Goal: Find specific page/section: Find specific page/section

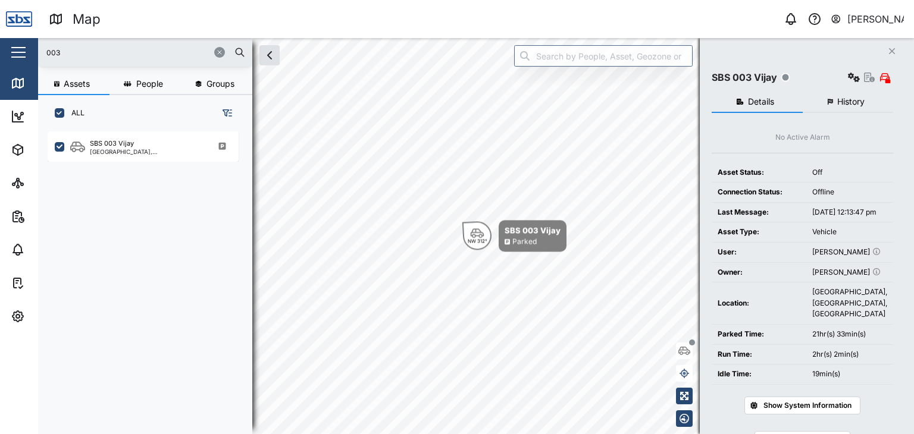
scroll to position [288, 186]
click at [0, 54] on div "Map 0 [PERSON_NAME] Close Map Dashboard Assets ATS Camera Generator Personnel T…" at bounding box center [457, 217] width 914 height 434
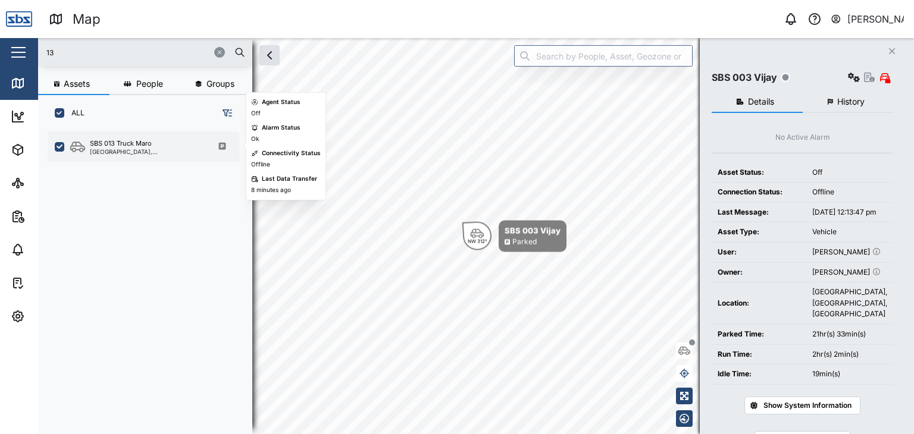
click at [138, 150] on div "[GEOGRAPHIC_DATA], [GEOGRAPHIC_DATA]" at bounding box center [147, 152] width 114 height 6
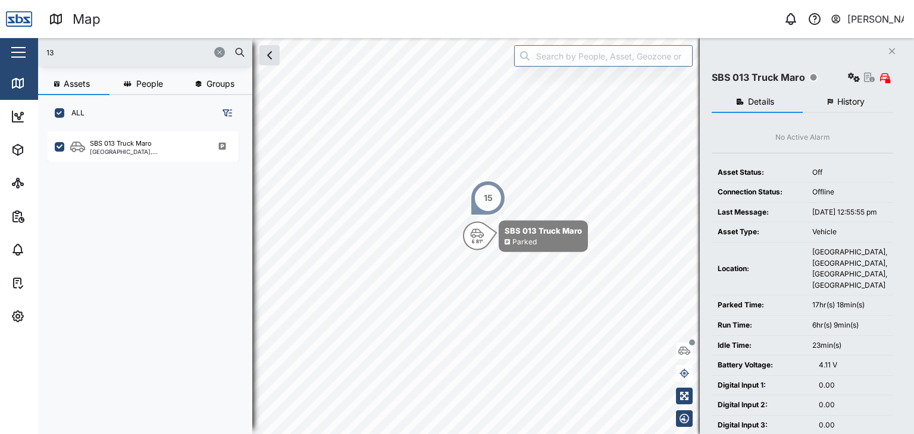
drag, startPoint x: 45, startPoint y: 53, endPoint x: 27, endPoint y: 53, distance: 18.4
click at [27, 53] on div "Map 0 [PERSON_NAME] Close Map Dashboard Assets ATS Camera Generator Personnel T…" at bounding box center [457, 217] width 914 height 434
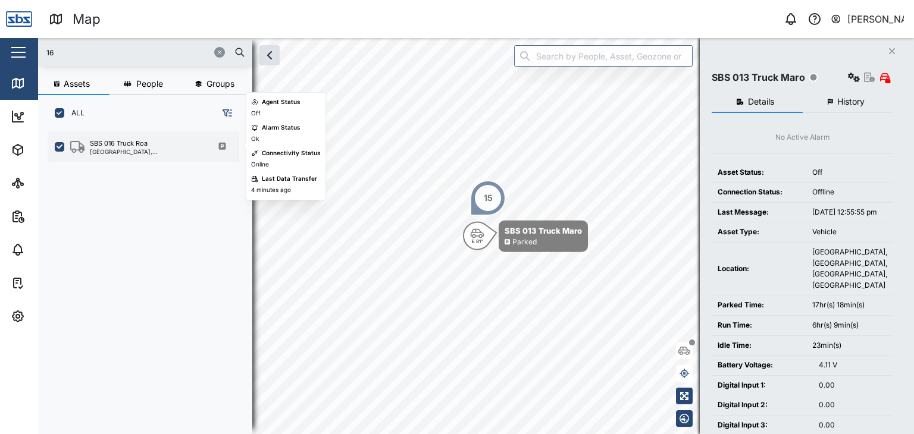
click at [117, 149] on div "[GEOGRAPHIC_DATA], [GEOGRAPHIC_DATA]" at bounding box center [147, 152] width 114 height 6
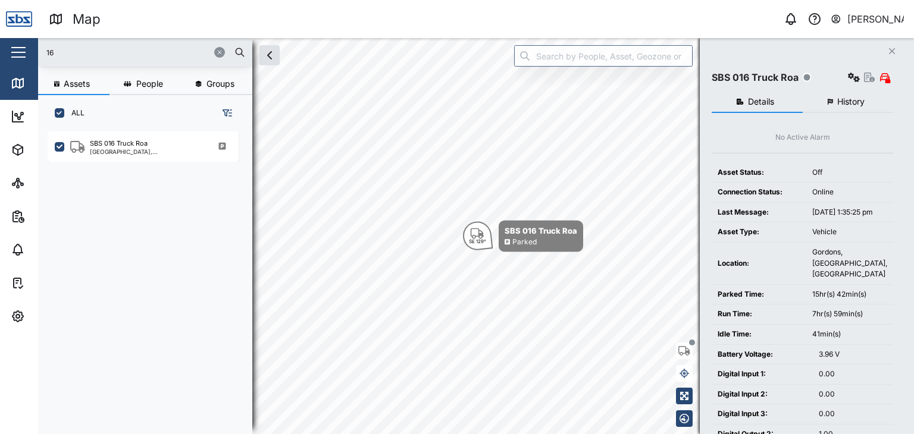
drag, startPoint x: 71, startPoint y: 55, endPoint x: 29, endPoint y: 46, distance: 43.9
click at [29, 46] on div "Map 0 [PERSON_NAME] Close Map Dashboard Assets ATS Camera Generator Personnel T…" at bounding box center [457, 217] width 914 height 434
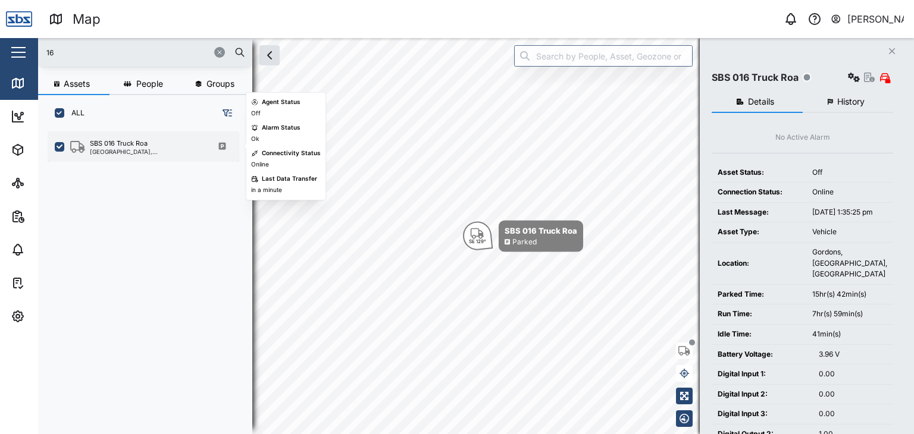
click at [125, 150] on div "[GEOGRAPHIC_DATA], [GEOGRAPHIC_DATA]" at bounding box center [147, 152] width 114 height 6
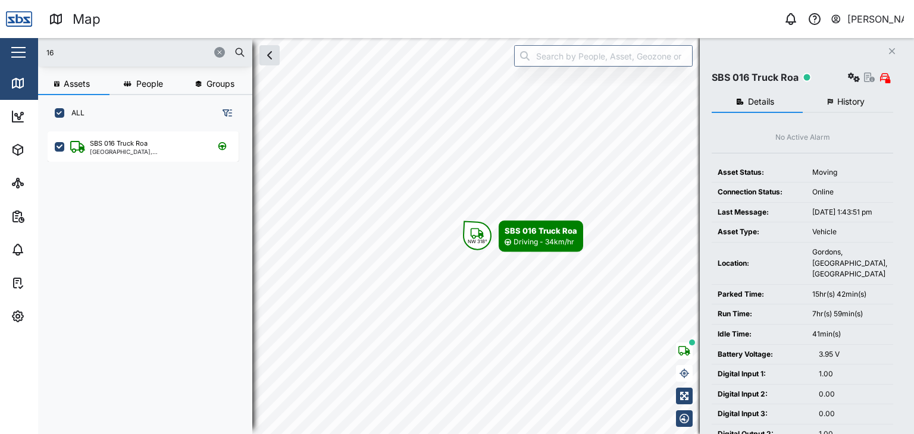
drag, startPoint x: 65, startPoint y: 55, endPoint x: 0, endPoint y: 18, distance: 74.6
click at [0, 18] on div "Map 0 [PERSON_NAME] Close Map Dashboard Assets ATS Camera Generator Personnel T…" at bounding box center [457, 217] width 914 height 434
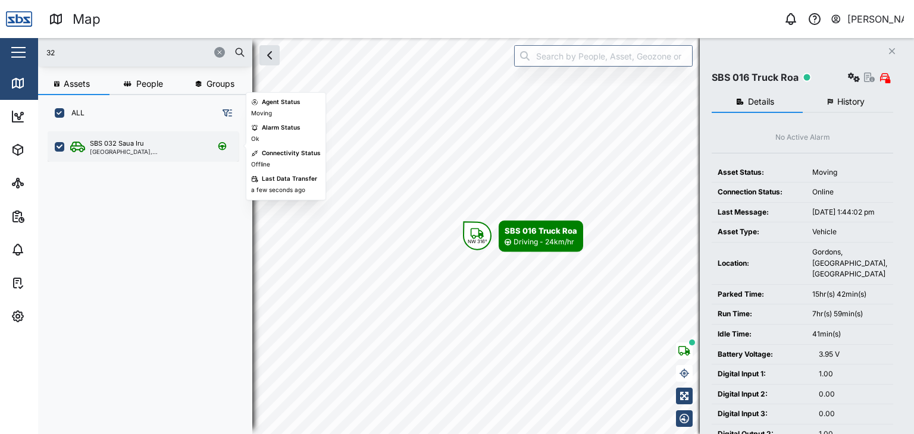
click at [102, 149] on div "[GEOGRAPHIC_DATA], [GEOGRAPHIC_DATA]" at bounding box center [147, 152] width 114 height 6
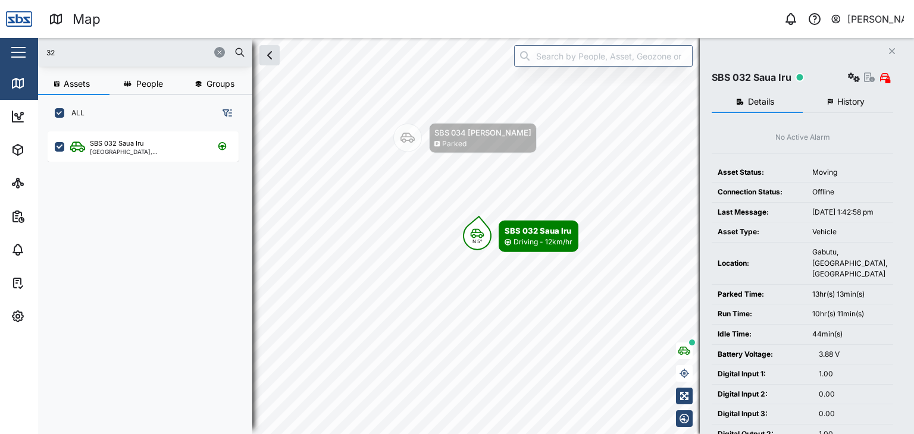
drag, startPoint x: 75, startPoint y: 44, endPoint x: 0, endPoint y: 43, distance: 75.0
click at [0, 43] on div "Map 0 [PERSON_NAME] Close Map Dashboard Assets ATS Camera Generator Personnel T…" at bounding box center [457, 217] width 914 height 434
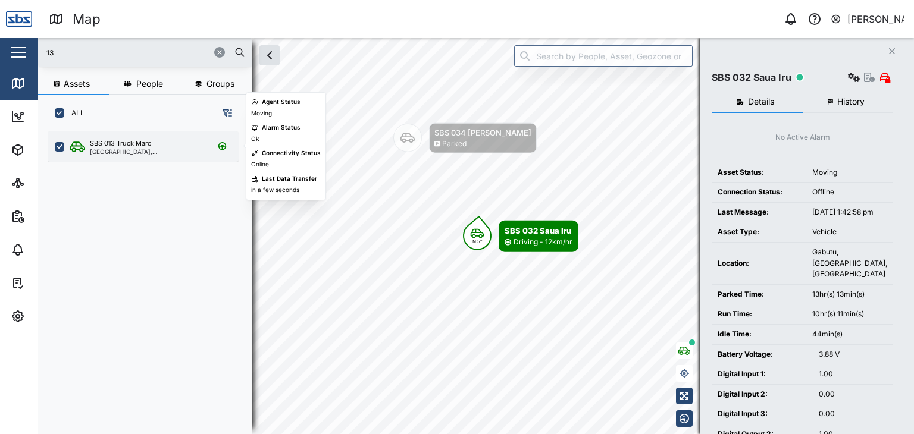
click at [142, 154] on div "[GEOGRAPHIC_DATA], [GEOGRAPHIC_DATA]" at bounding box center [147, 152] width 114 height 6
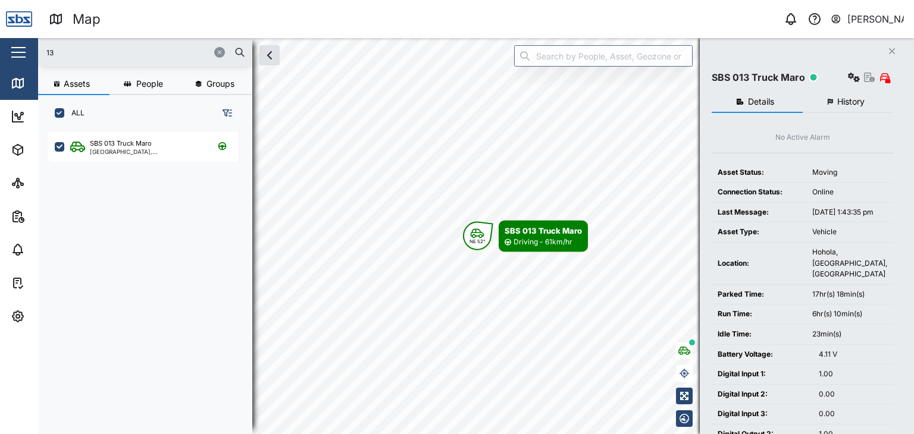
drag, startPoint x: 70, startPoint y: 55, endPoint x: 8, endPoint y: 54, distance: 62.5
click at [8, 54] on div "Map 0 [PERSON_NAME] Close Map Dashboard Assets ATS Camera Generator Personnel T…" at bounding box center [457, 217] width 914 height 434
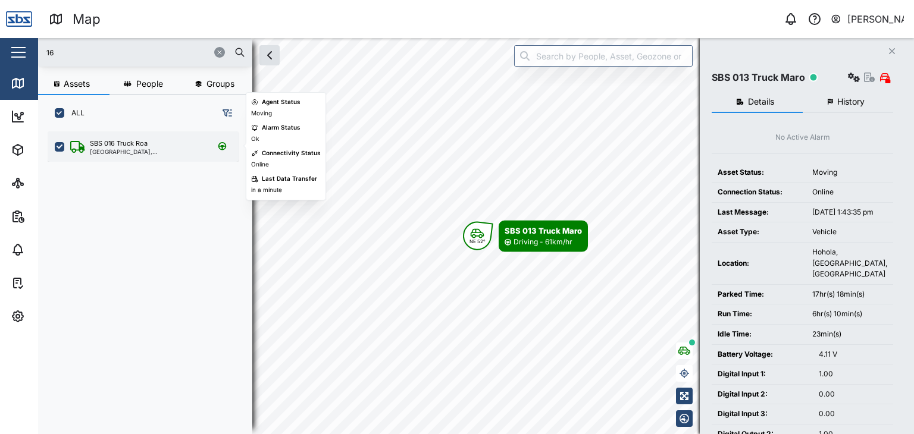
click at [128, 136] on div "SBS 016 Truck Roa [GEOGRAPHIC_DATA], [GEOGRAPHIC_DATA]" at bounding box center [143, 146] width 191 height 30
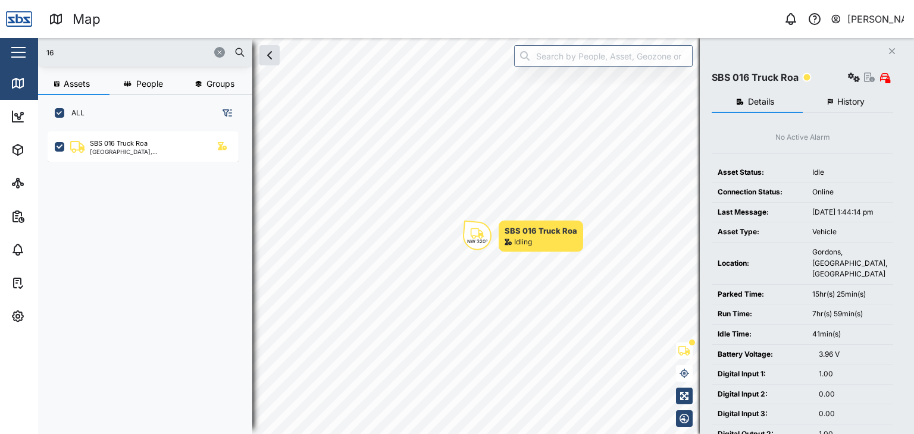
drag, startPoint x: 70, startPoint y: 51, endPoint x: 25, endPoint y: 46, distance: 45.5
click at [25, 46] on div "Map 0 [PERSON_NAME] Close Map Dashboard Assets ATS Camera Generator Personnel T…" at bounding box center [457, 217] width 914 height 434
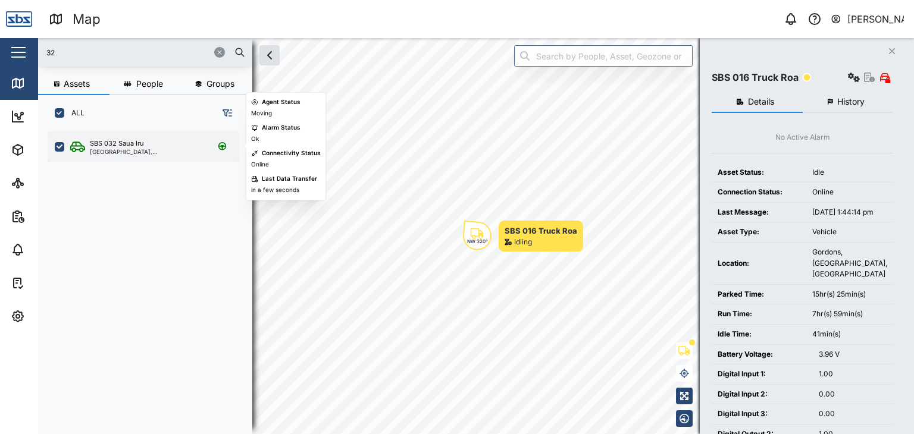
click at [157, 148] on div "SBS 032 Saua Iru" at bounding box center [147, 144] width 114 height 10
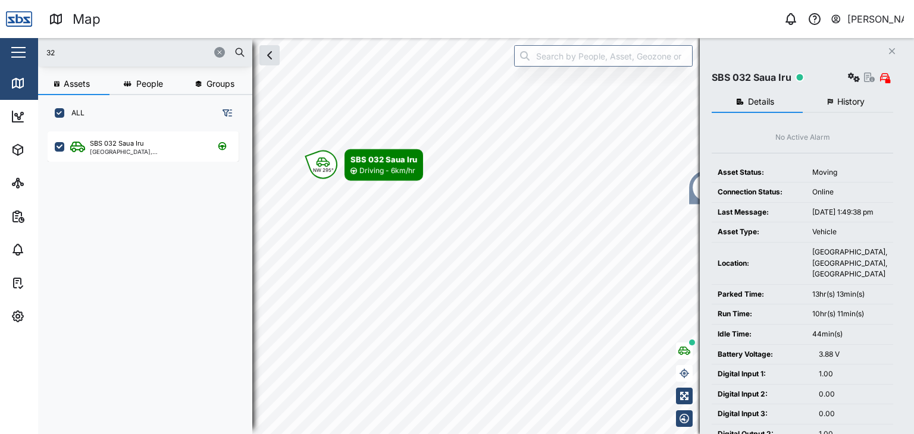
drag, startPoint x: 52, startPoint y: 59, endPoint x: 46, endPoint y: 55, distance: 6.9
click at [46, 55] on input "32" at bounding box center [145, 52] width 200 height 18
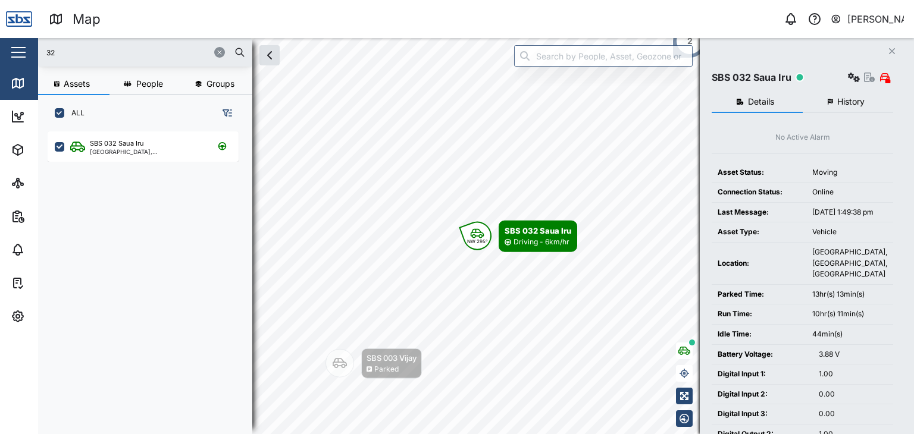
drag, startPoint x: 67, startPoint y: 51, endPoint x: 9, endPoint y: 25, distance: 63.1
click at [9, 25] on div "Map 0 [PERSON_NAME] Close Map Dashboard Assets ATS Camera Generator Personnel T…" at bounding box center [457, 217] width 914 height 434
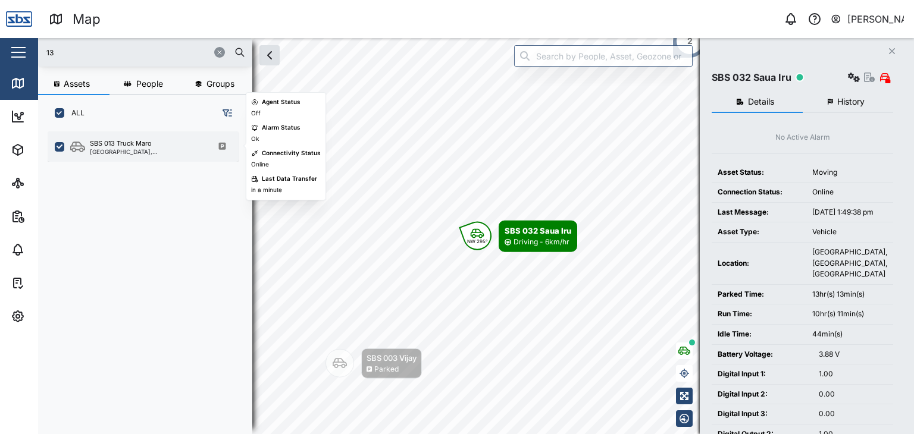
click at [100, 139] on div "SBS 013 Truck Maro" at bounding box center [121, 144] width 62 height 10
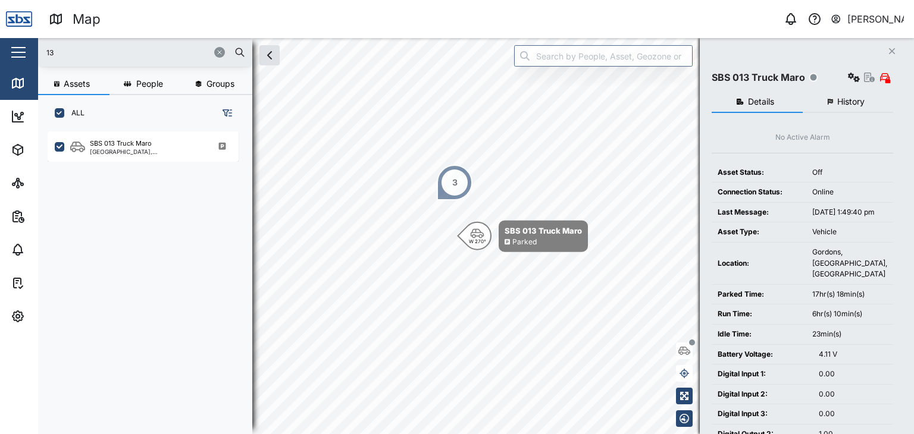
drag, startPoint x: 77, startPoint y: 61, endPoint x: 0, endPoint y: 49, distance: 77.6
click at [0, 49] on div "Map 0 [PERSON_NAME] Close Map Dashboard Assets ATS Camera Generator Personnel T…" at bounding box center [457, 217] width 914 height 434
type input "16"
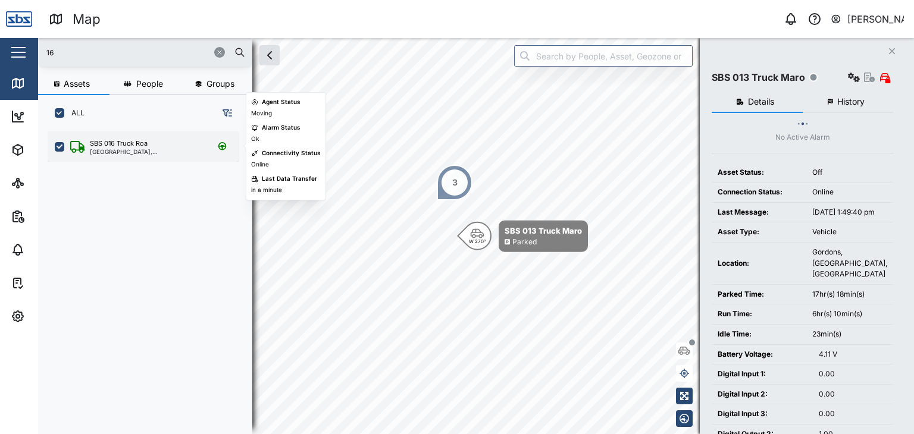
click at [126, 159] on div "SBS 016 Truck Roa [GEOGRAPHIC_DATA], [GEOGRAPHIC_DATA]" at bounding box center [143, 146] width 191 height 30
